Goal: Task Accomplishment & Management: Manage account settings

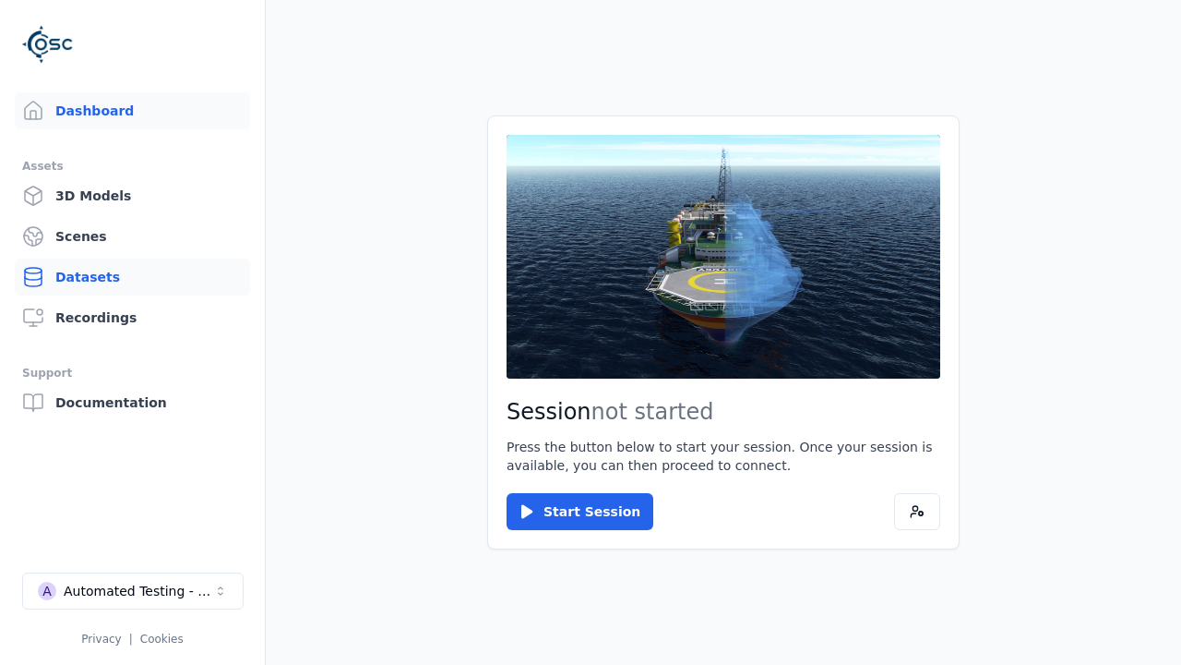
click at [132, 277] on link "Datasets" at bounding box center [132, 276] width 235 height 37
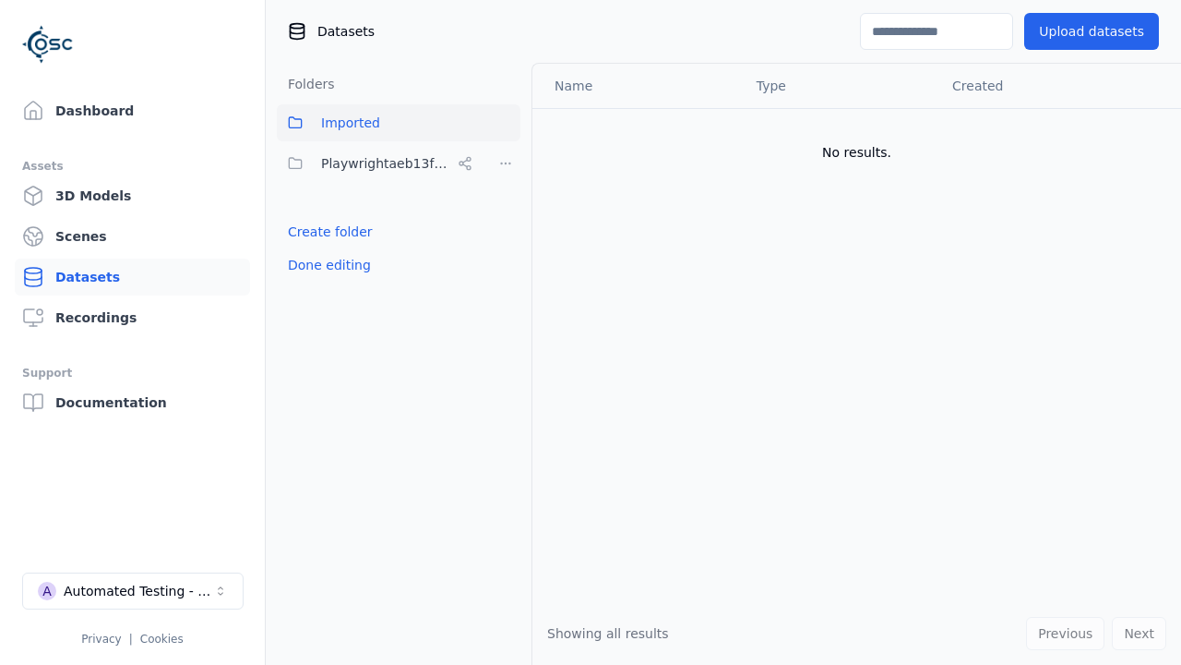
click at [325, 265] on button "Done editing" at bounding box center [329, 264] width 105 height 33
click at [132, 277] on link "Datasets" at bounding box center [132, 276] width 235 height 37
click at [308, 232] on button "Edit list" at bounding box center [312, 231] width 70 height 33
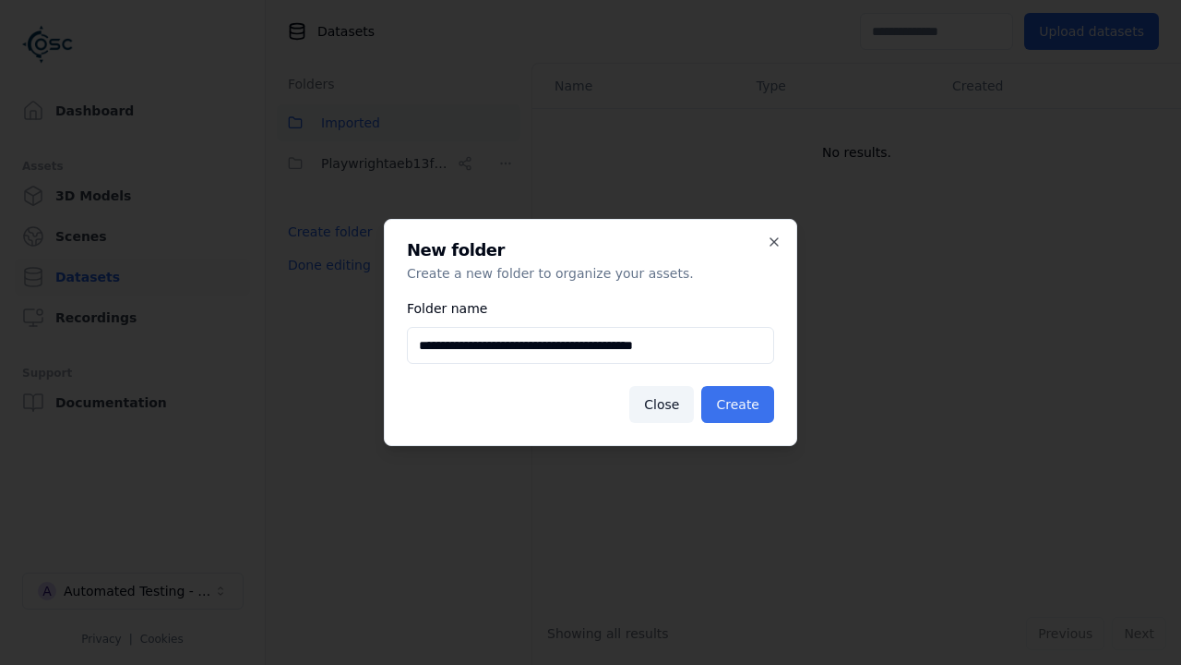
type input "**********"
click at [741, 404] on button "Create" at bounding box center [737, 404] width 73 height 37
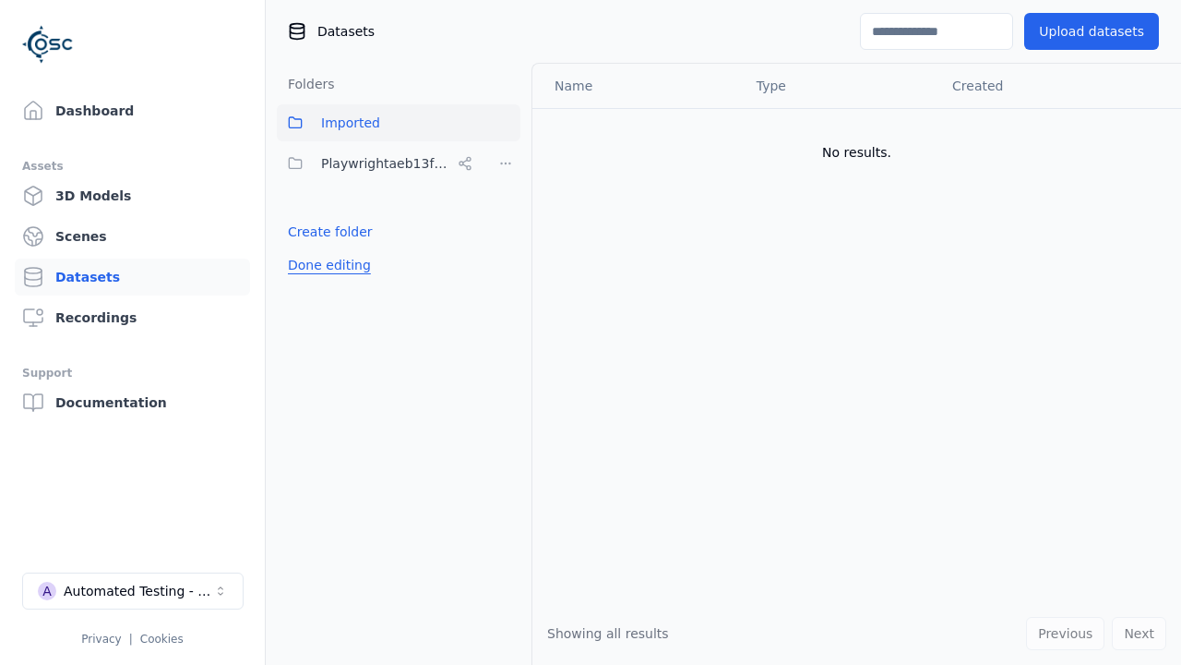
click at [325, 282] on button "Done editing" at bounding box center [329, 264] width 105 height 33
click at [308, 272] on button "Edit list" at bounding box center [312, 272] width 70 height 33
click at [506, 163] on html "Support Dashboard Assets 3D Models Scenes Datasets Recordings Support Documenta…" at bounding box center [590, 332] width 1181 height 665
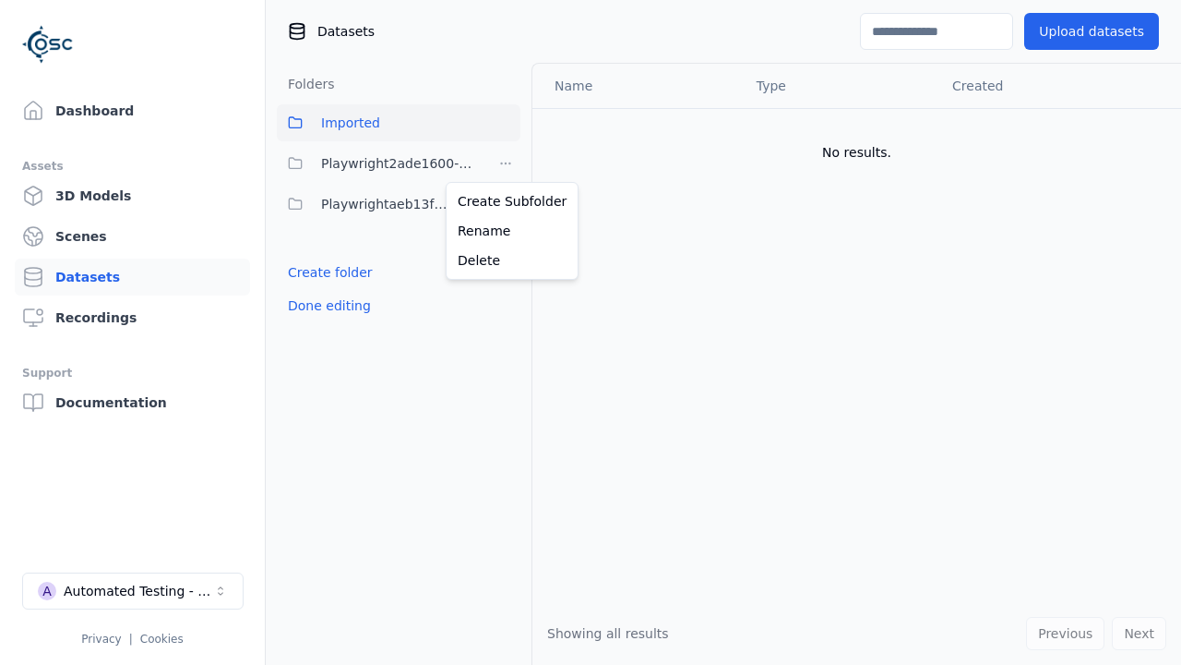
click at [591, 332] on html "Support Dashboard Assets 3D Models Scenes Datasets Recordings Support Documenta…" at bounding box center [590, 332] width 1181 height 665
click at [325, 305] on button "Done editing" at bounding box center [329, 305] width 105 height 33
click at [308, 289] on button "Done editing" at bounding box center [329, 305] width 105 height 33
click at [506, 163] on html "Support Dashboard Assets 3D Models Scenes Datasets Recordings Support Documenta…" at bounding box center [590, 332] width 1181 height 665
click at [505, 259] on div "Delete" at bounding box center [512, 261] width 124 height 30
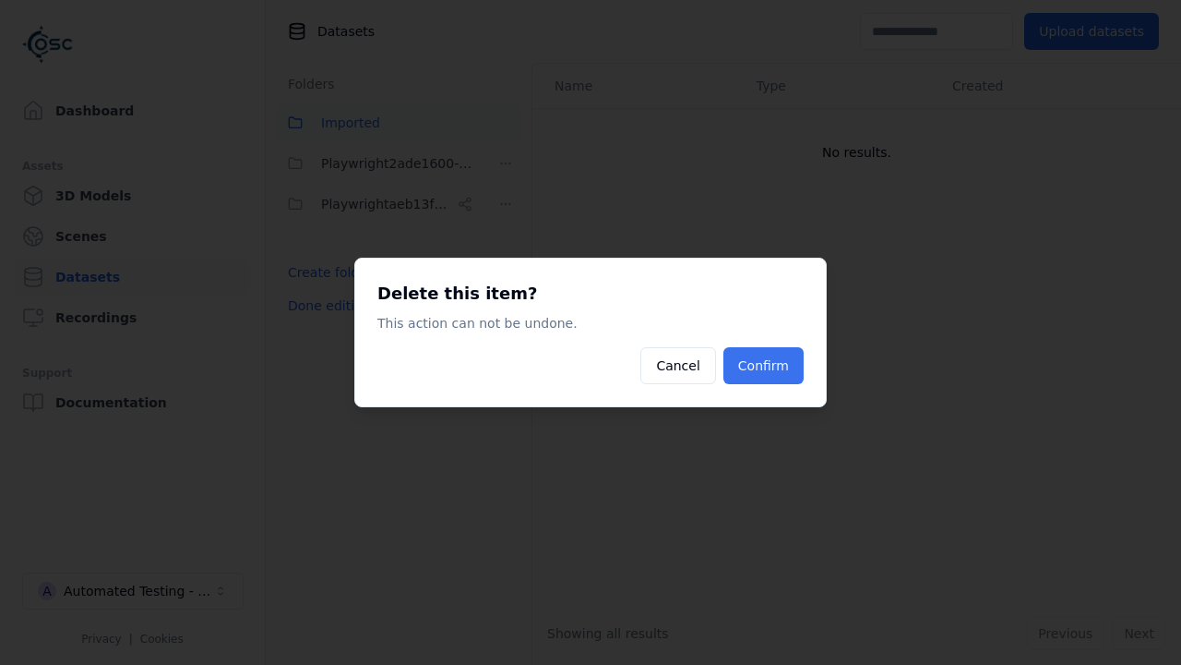
click at [766, 365] on button "Confirm" at bounding box center [764, 365] width 80 height 37
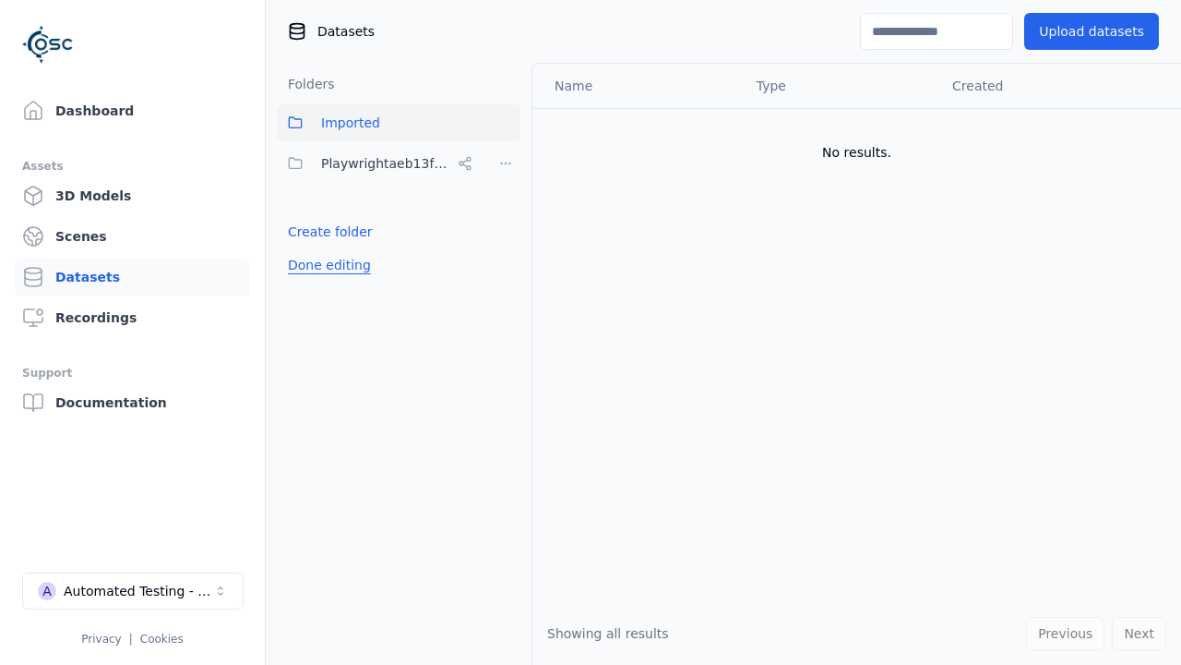
click at [325, 265] on button "Done editing" at bounding box center [329, 264] width 105 height 33
